Goal: Transaction & Acquisition: Purchase product/service

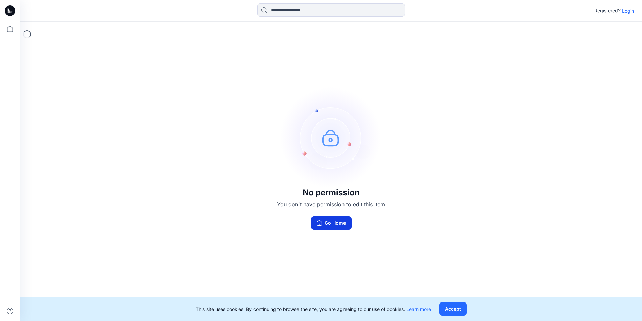
click at [328, 219] on button "Go Home" at bounding box center [331, 222] width 41 height 13
click at [628, 9] on p "Login" at bounding box center [628, 10] width 12 height 7
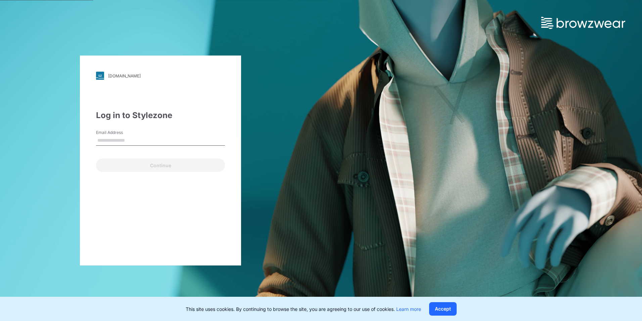
click at [133, 141] on input "Email Address" at bounding box center [160, 140] width 129 height 10
type input "**********"
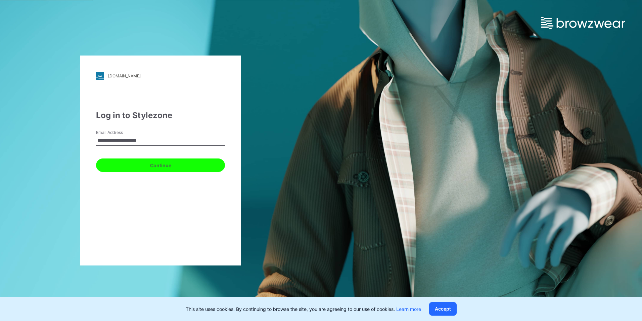
click at [139, 167] on button "Continue" at bounding box center [160, 164] width 129 height 13
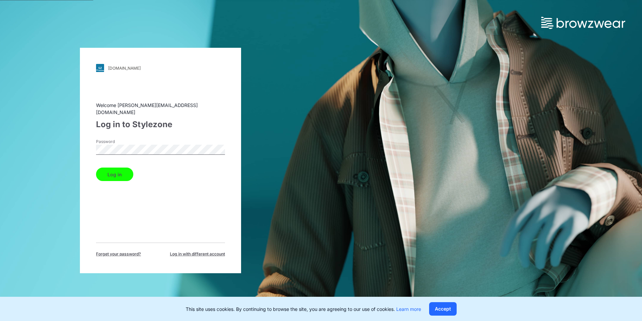
click at [119, 171] on button "Log in" at bounding box center [114, 173] width 37 height 13
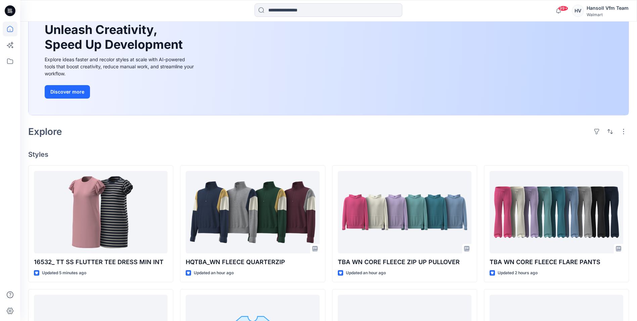
scroll to position [67, 0]
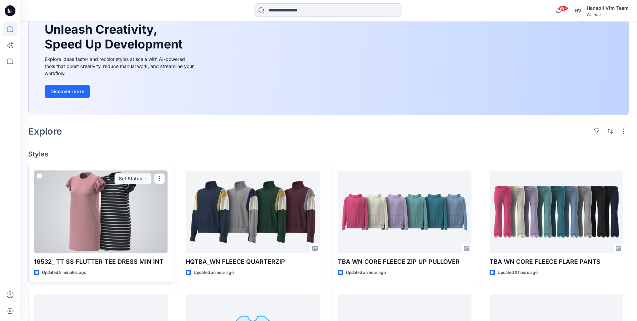
click at [114, 202] on div at bounding box center [101, 211] width 134 height 82
